Goal: Information Seeking & Learning: Learn about a topic

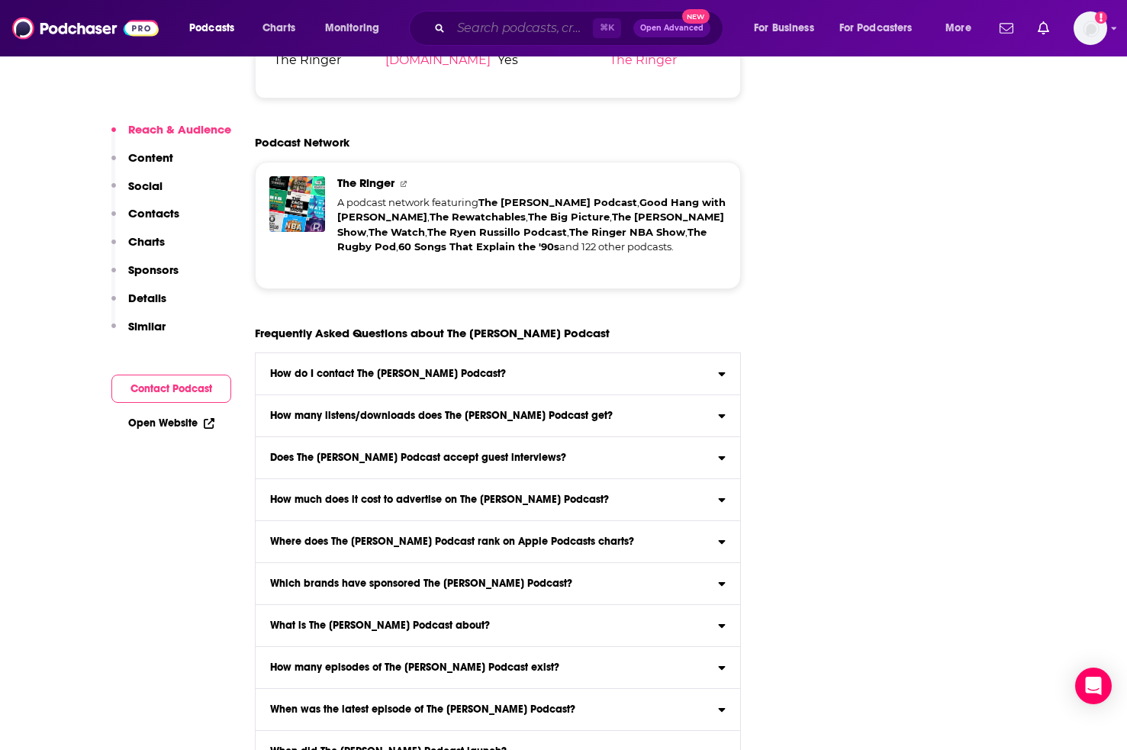
click at [476, 27] on input "Search podcasts, credits, & more..." at bounding box center [522, 28] width 142 height 24
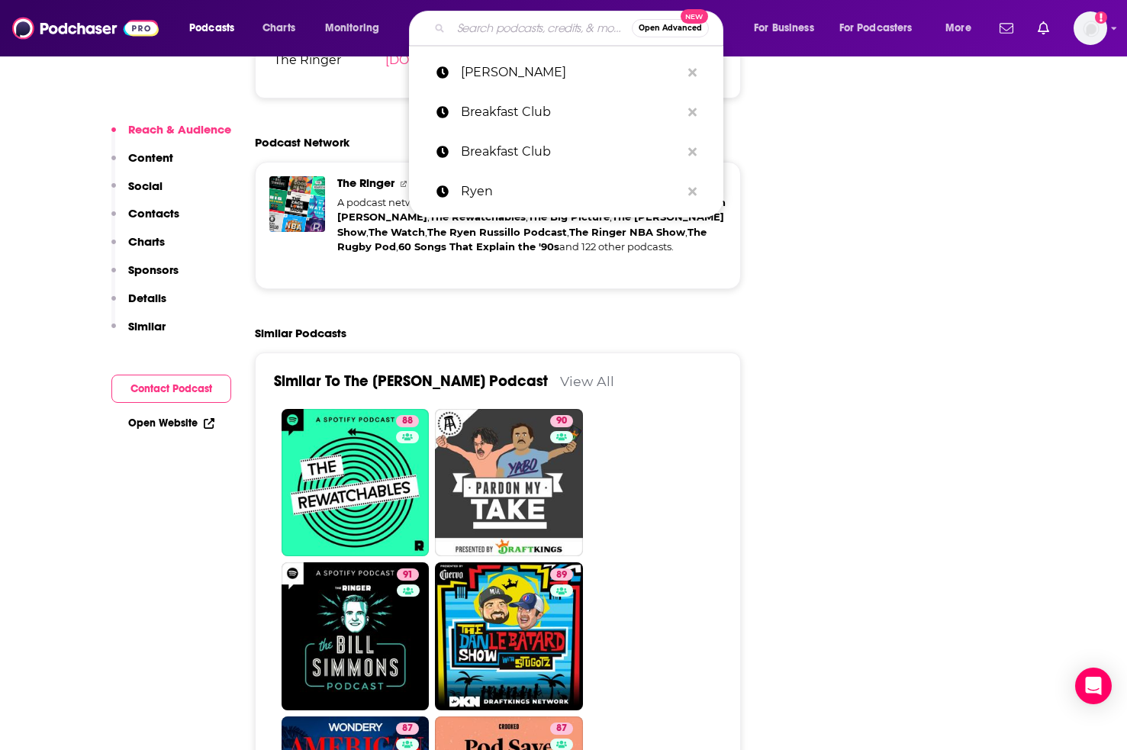
paste input "Higher Learning with [PERSON_NAME]"
type input "Higher Learning with [PERSON_NAME]"
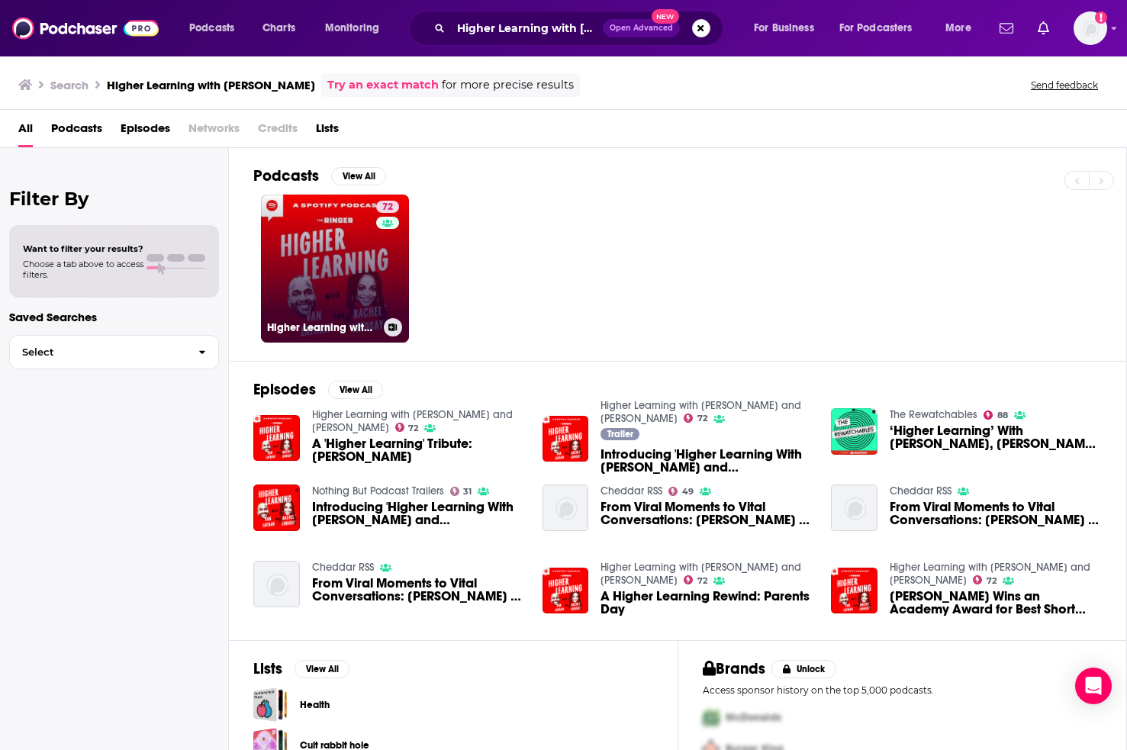
click at [323, 246] on link "72 Higher Learning with [PERSON_NAME] and [PERSON_NAME]" at bounding box center [335, 269] width 148 height 148
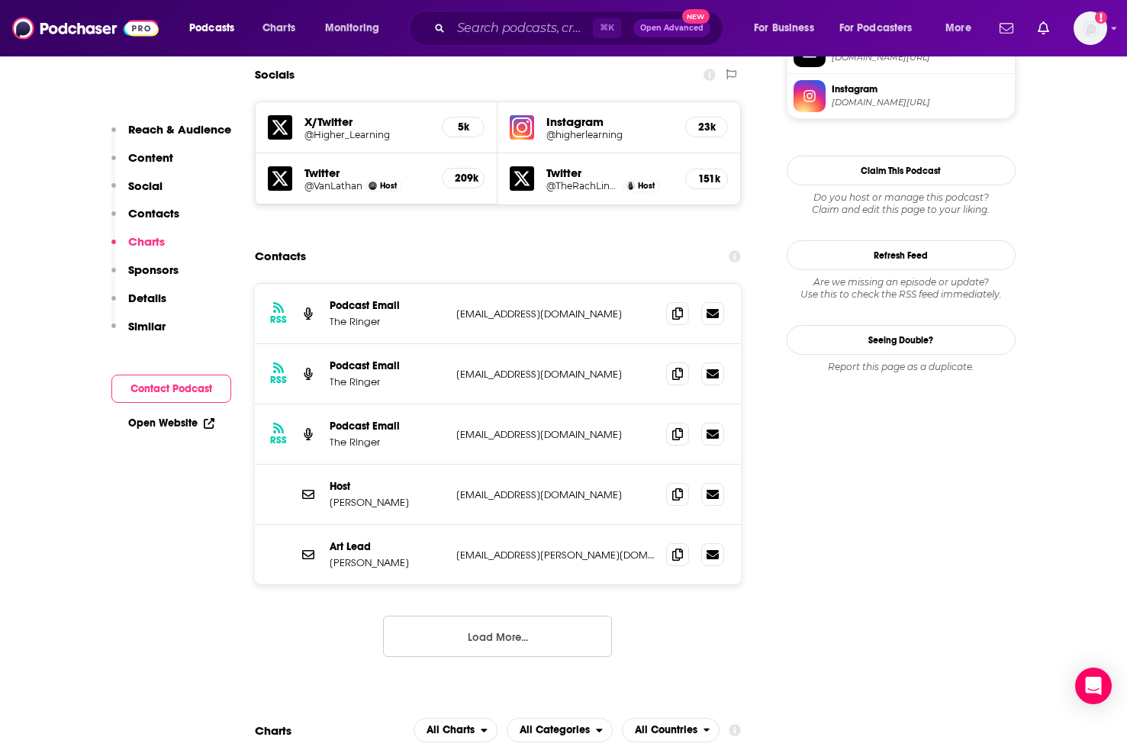
scroll to position [1346, 0]
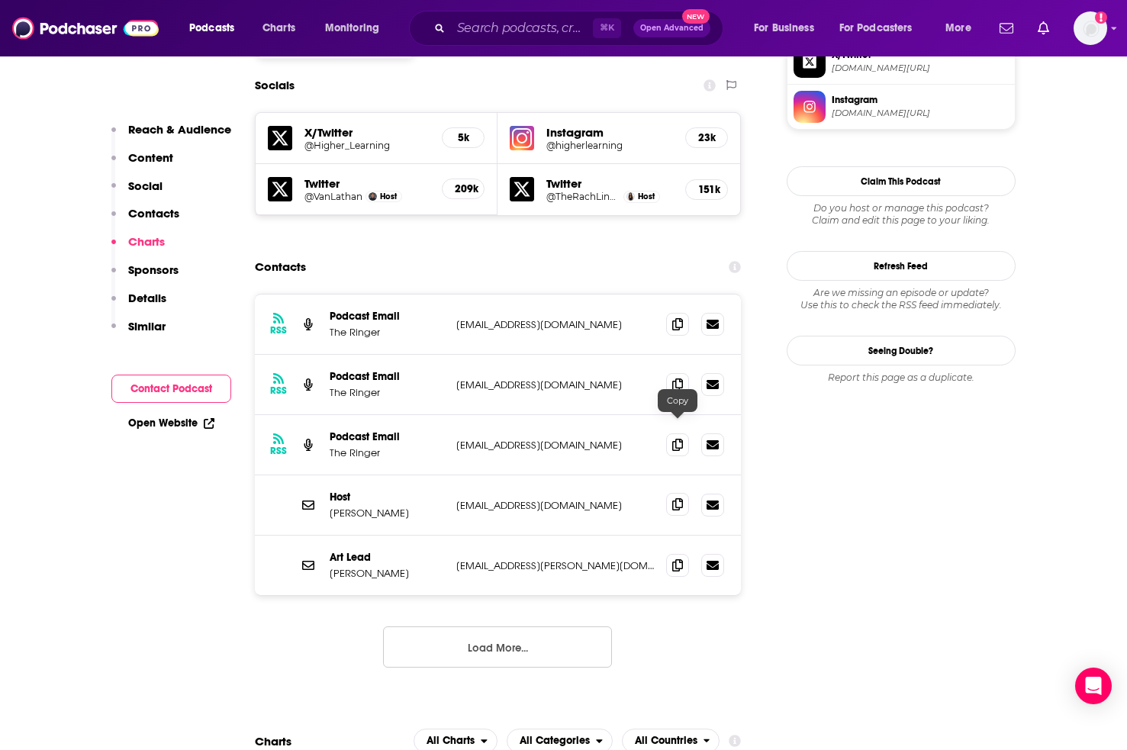
click at [680, 498] on icon at bounding box center [677, 504] width 11 height 12
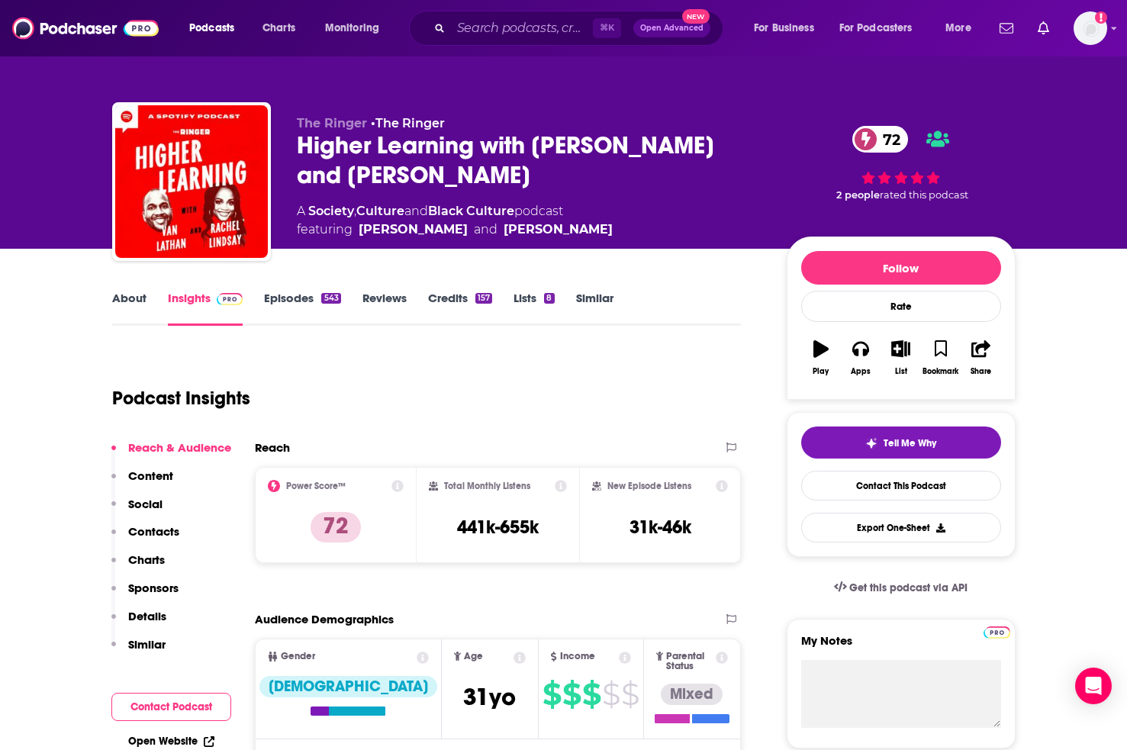
scroll to position [0, 0]
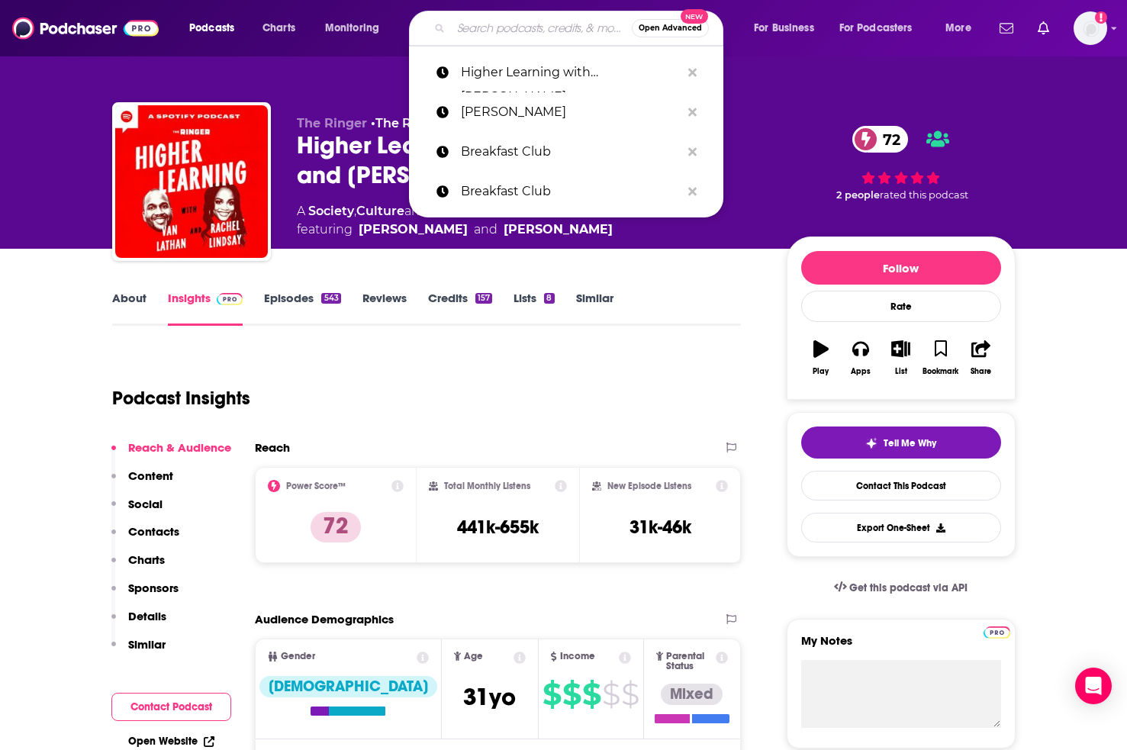
click at [480, 21] on input "Search podcasts, credits, & more..." at bounding box center [541, 28] width 181 height 24
paste input "Here’s The Thing with Kev On Stage"
type input "Here’s The Thing with Kev On Stage"
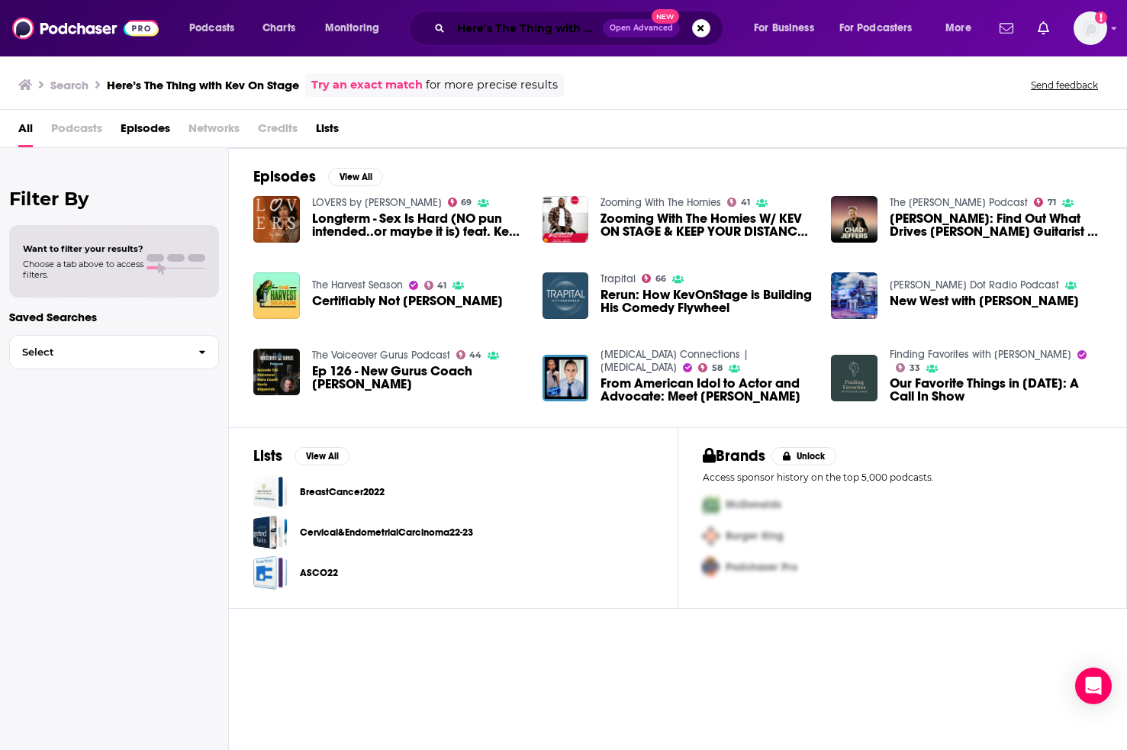
click at [482, 36] on input "Here’s The Thing with Kev On Stage" at bounding box center [527, 28] width 152 height 24
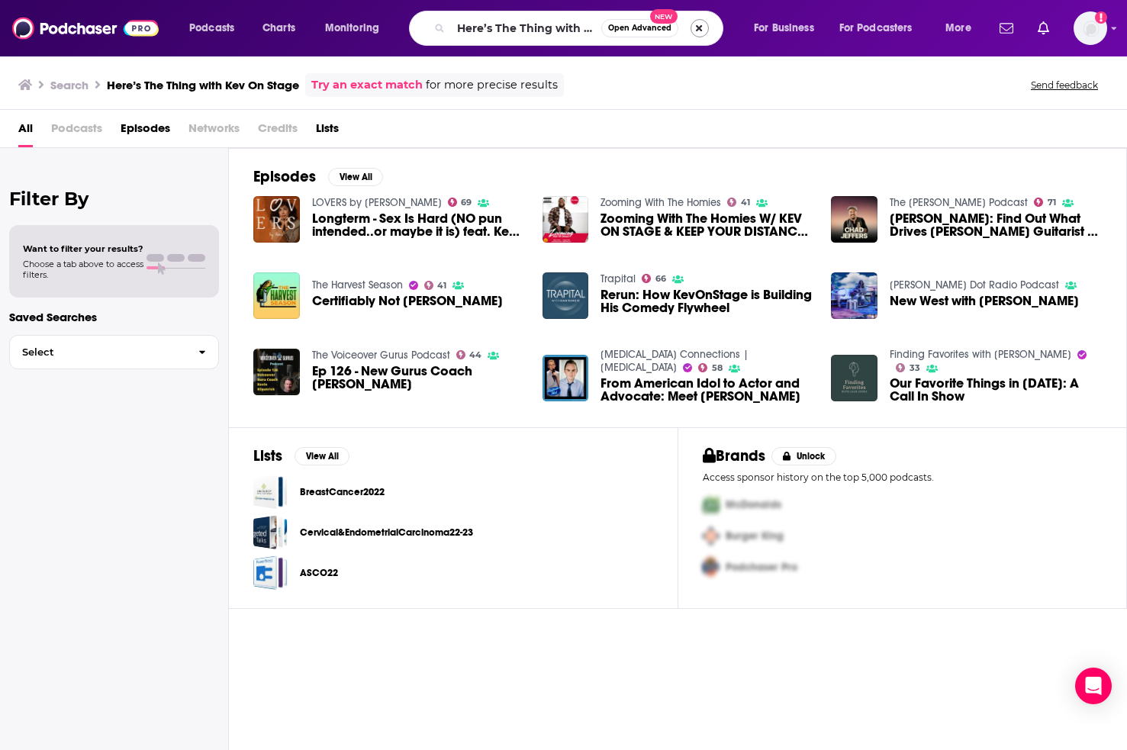
click at [700, 24] on button "Search podcasts, credits, & more..." at bounding box center [700, 28] width 18 height 18
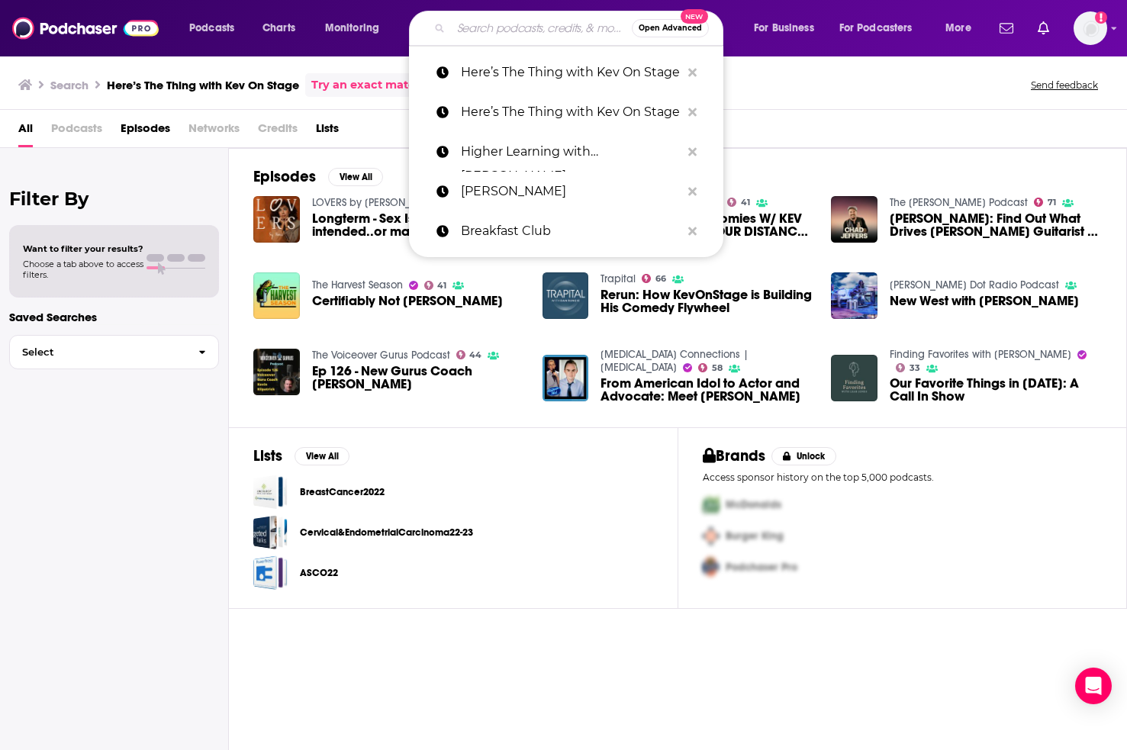
paste input "“[PERSON_NAME] ever after”"
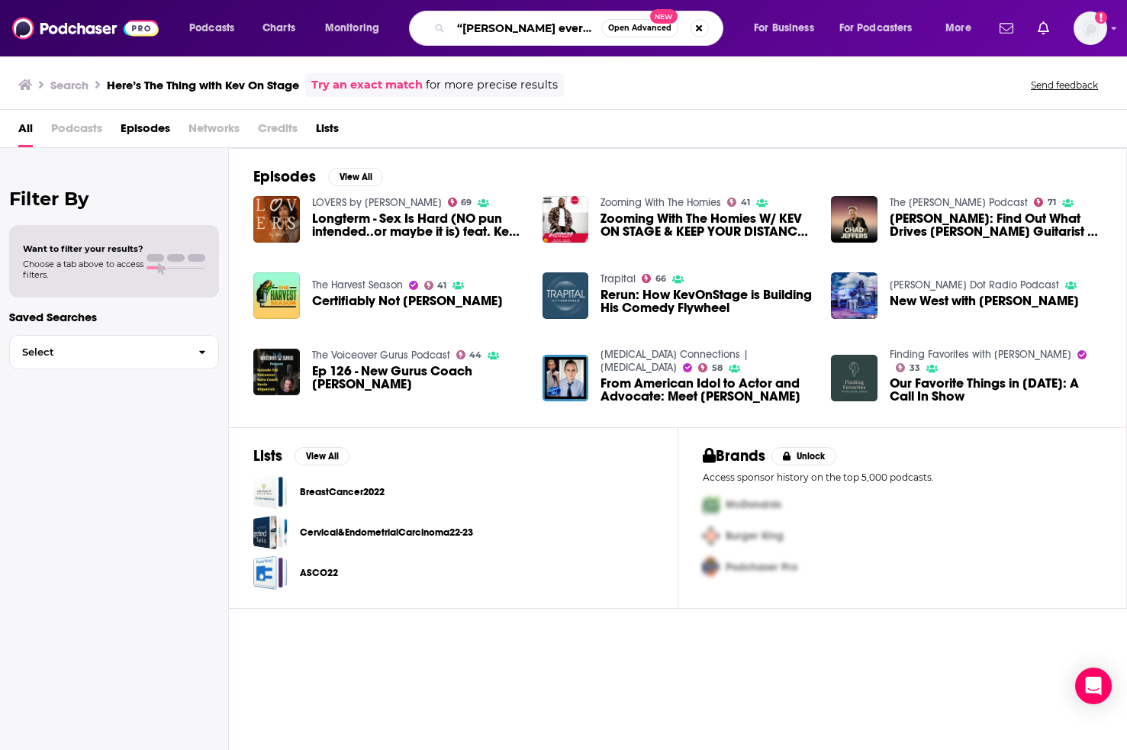
type input "“[PERSON_NAME] ever after”"
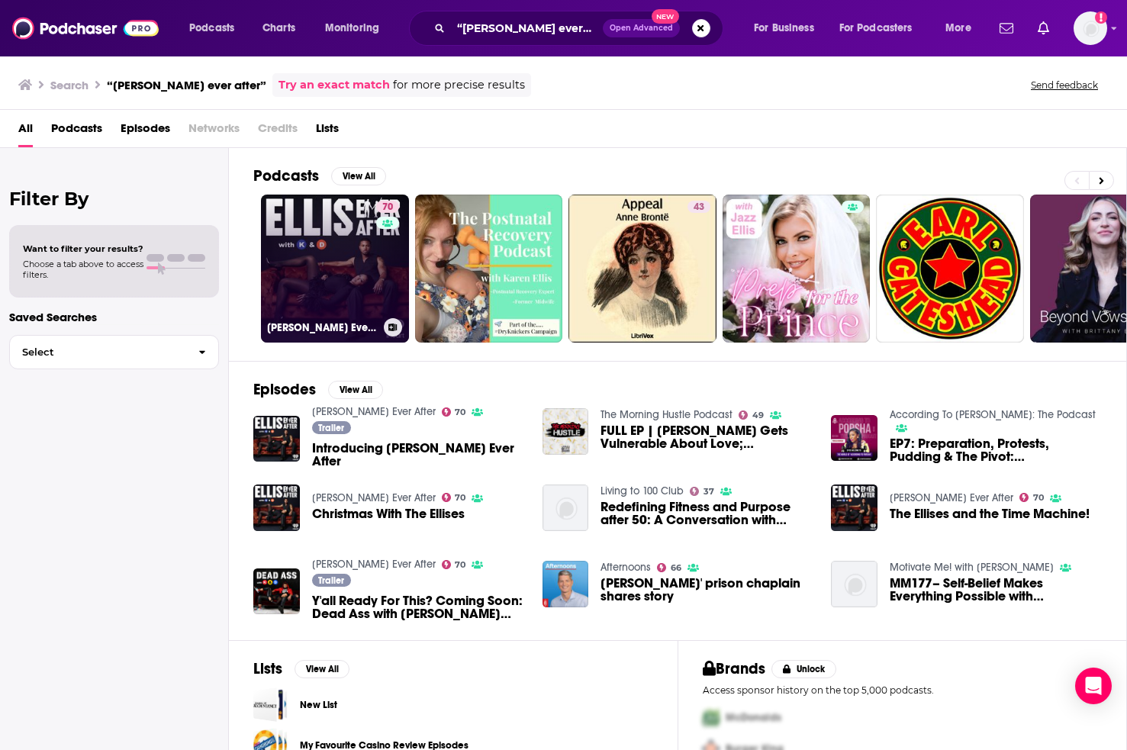
click at [331, 291] on link "70 [PERSON_NAME] Ever After" at bounding box center [335, 269] width 148 height 148
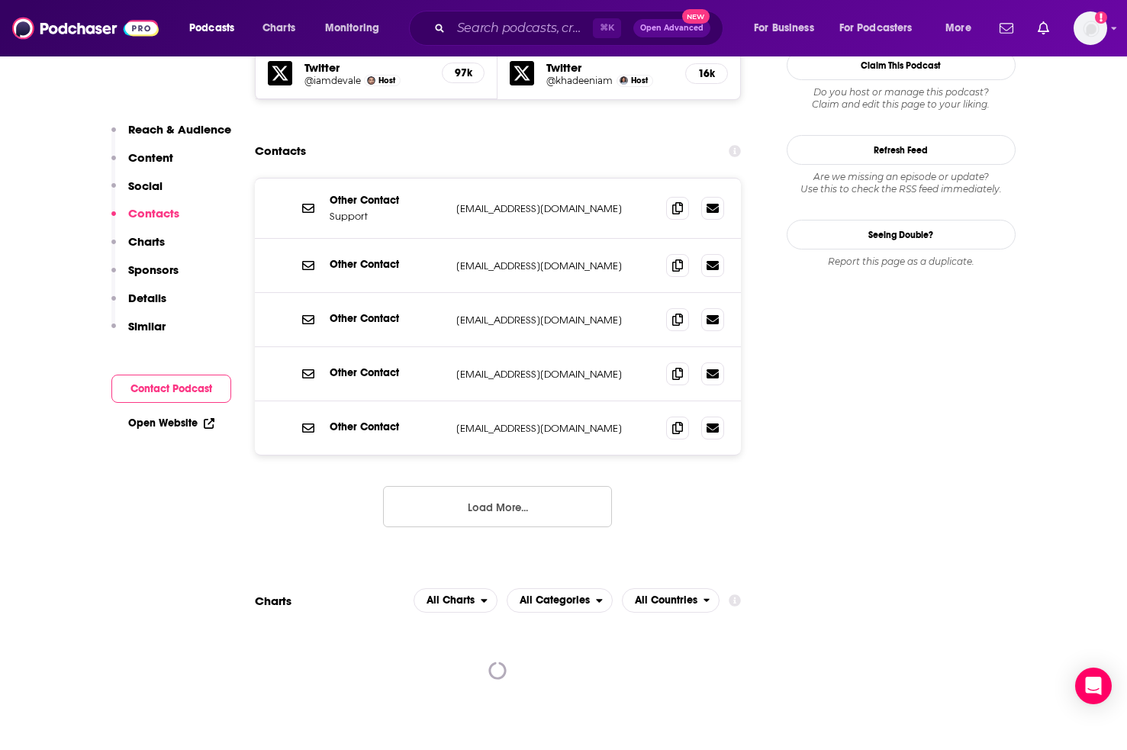
scroll to position [1613, 0]
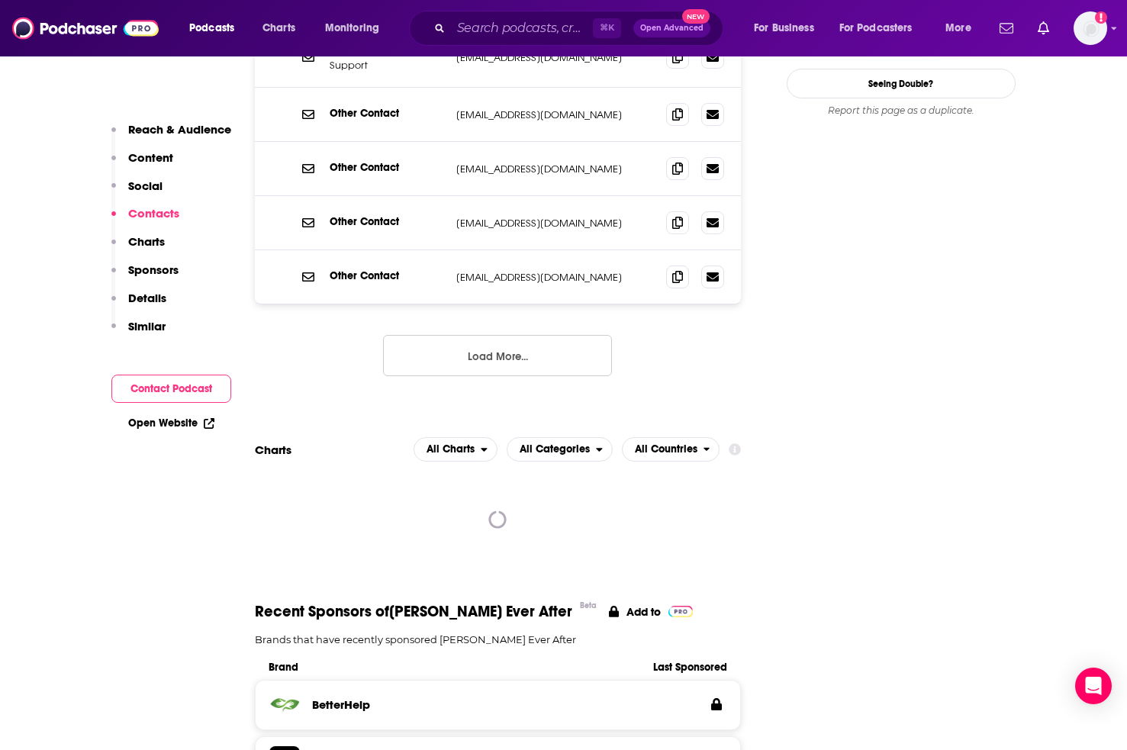
click at [458, 335] on button "Load More..." at bounding box center [497, 355] width 229 height 41
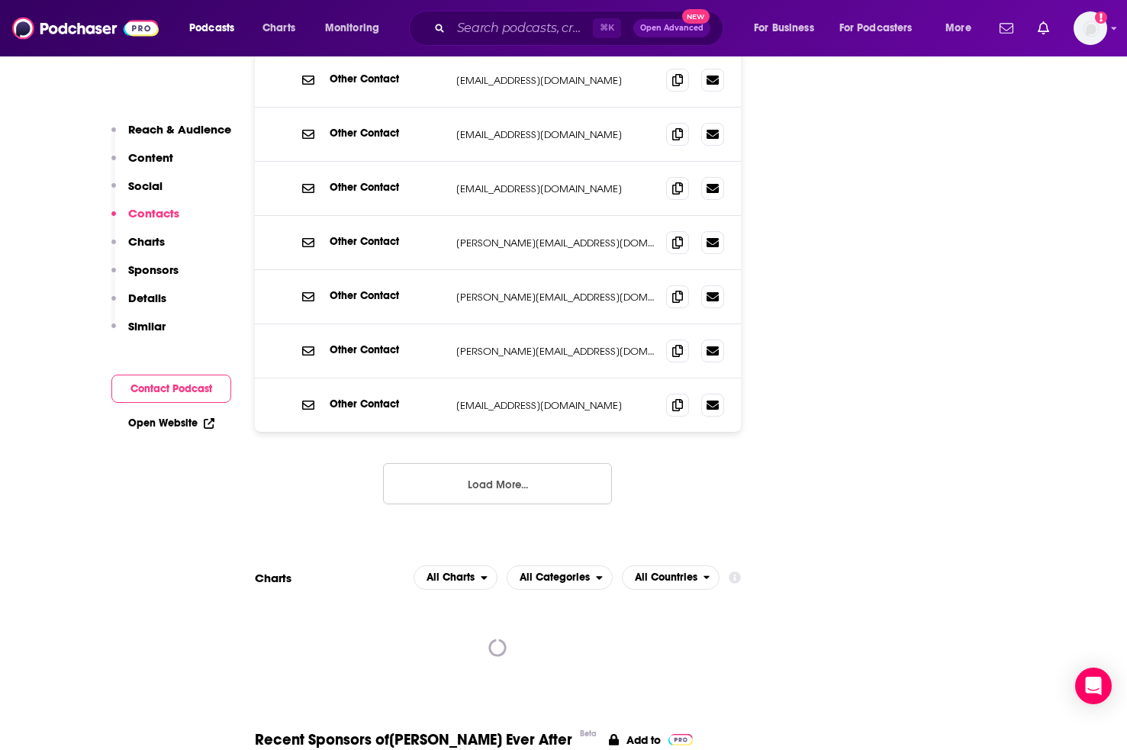
scroll to position [1615, 0]
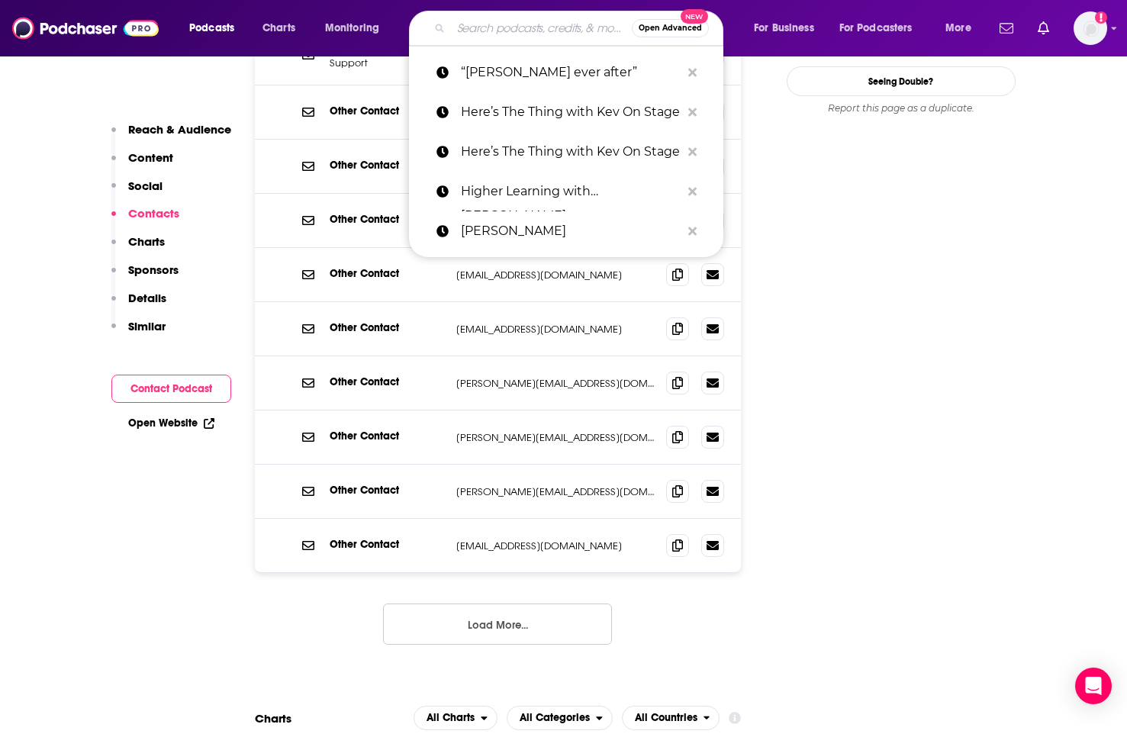
click at [507, 26] on input "Search podcasts, credits, & more..." at bounding box center [541, 28] width 181 height 24
paste input "R&B Money"
type input "R&B Money"
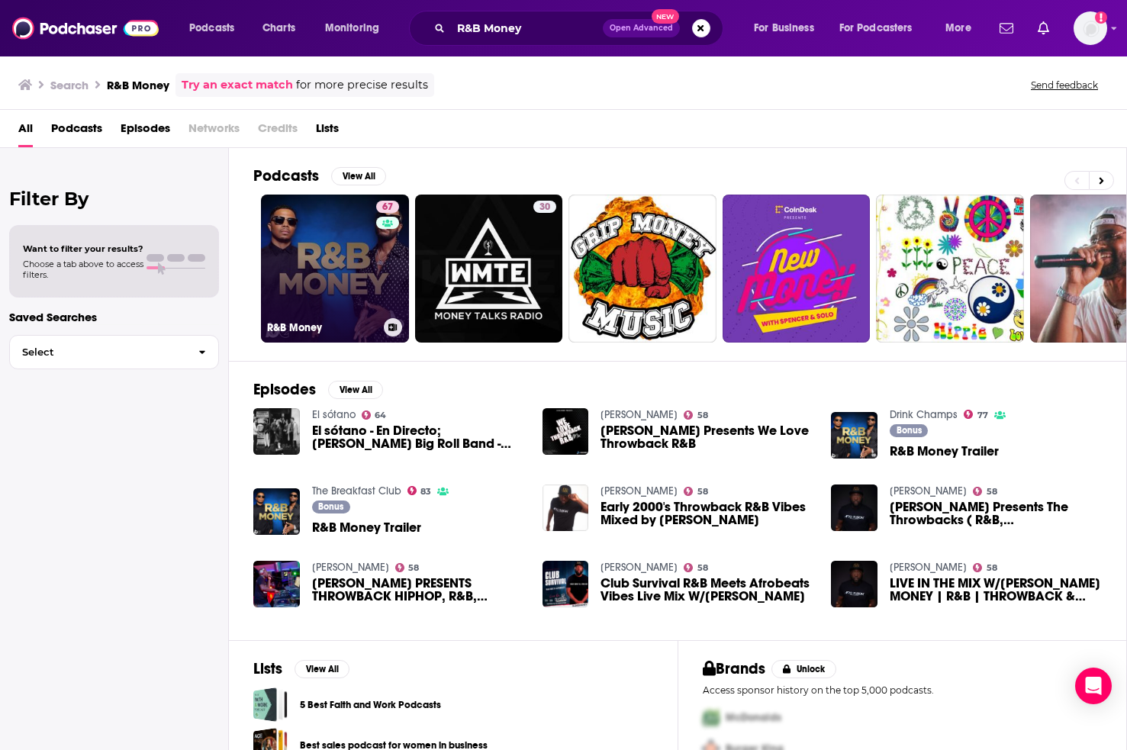
click at [371, 282] on link "67 R&B Money" at bounding box center [335, 269] width 148 height 148
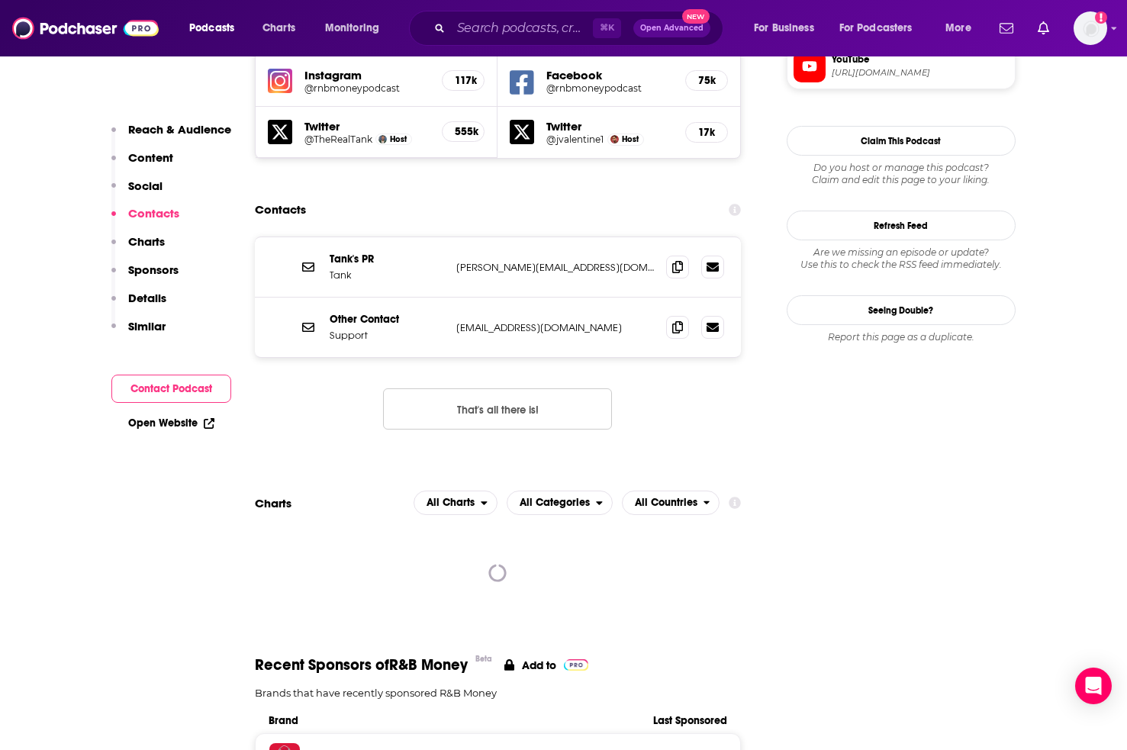
scroll to position [1432, 0]
click at [424, 388] on button "That's all there is!" at bounding box center [497, 408] width 229 height 41
click at [676, 259] on icon at bounding box center [677, 265] width 11 height 12
